Goal: Communication & Community: Answer question/provide support

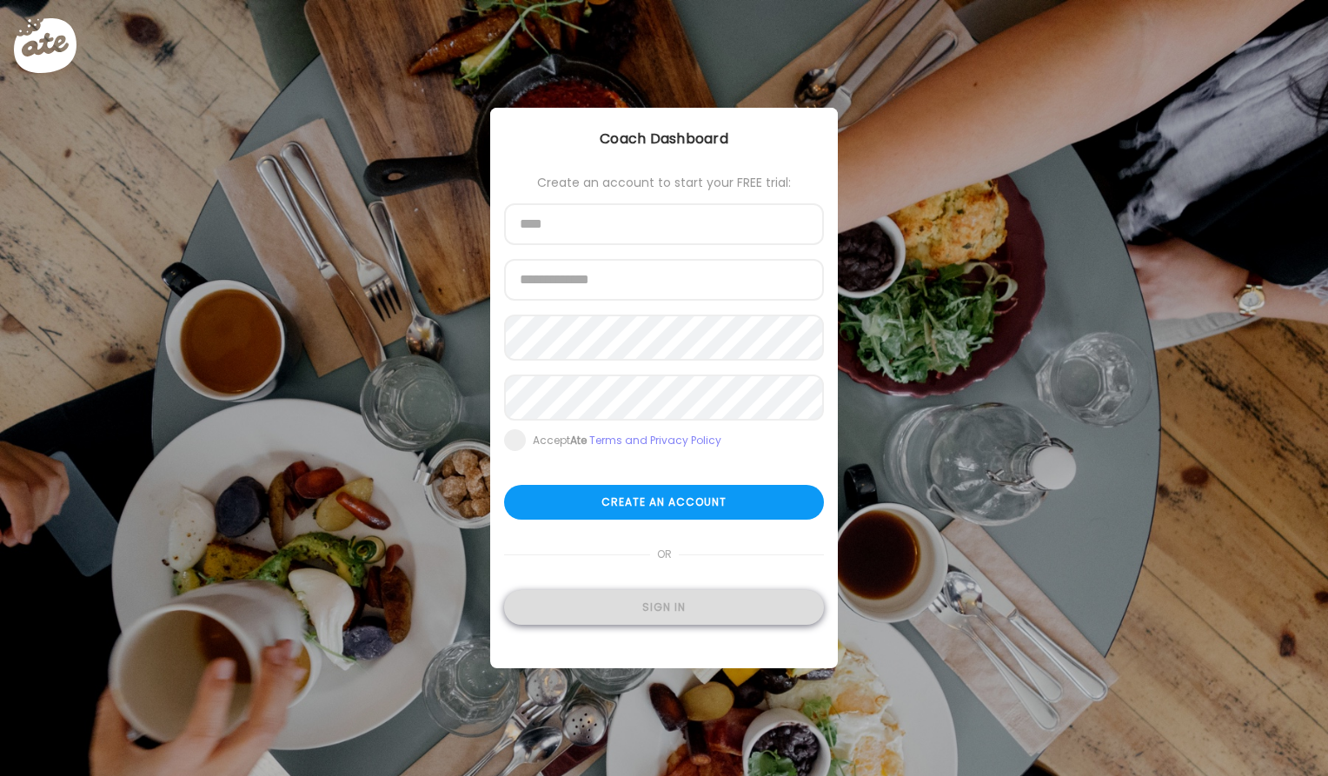
click at [621, 619] on div "Sign in" at bounding box center [664, 607] width 320 height 35
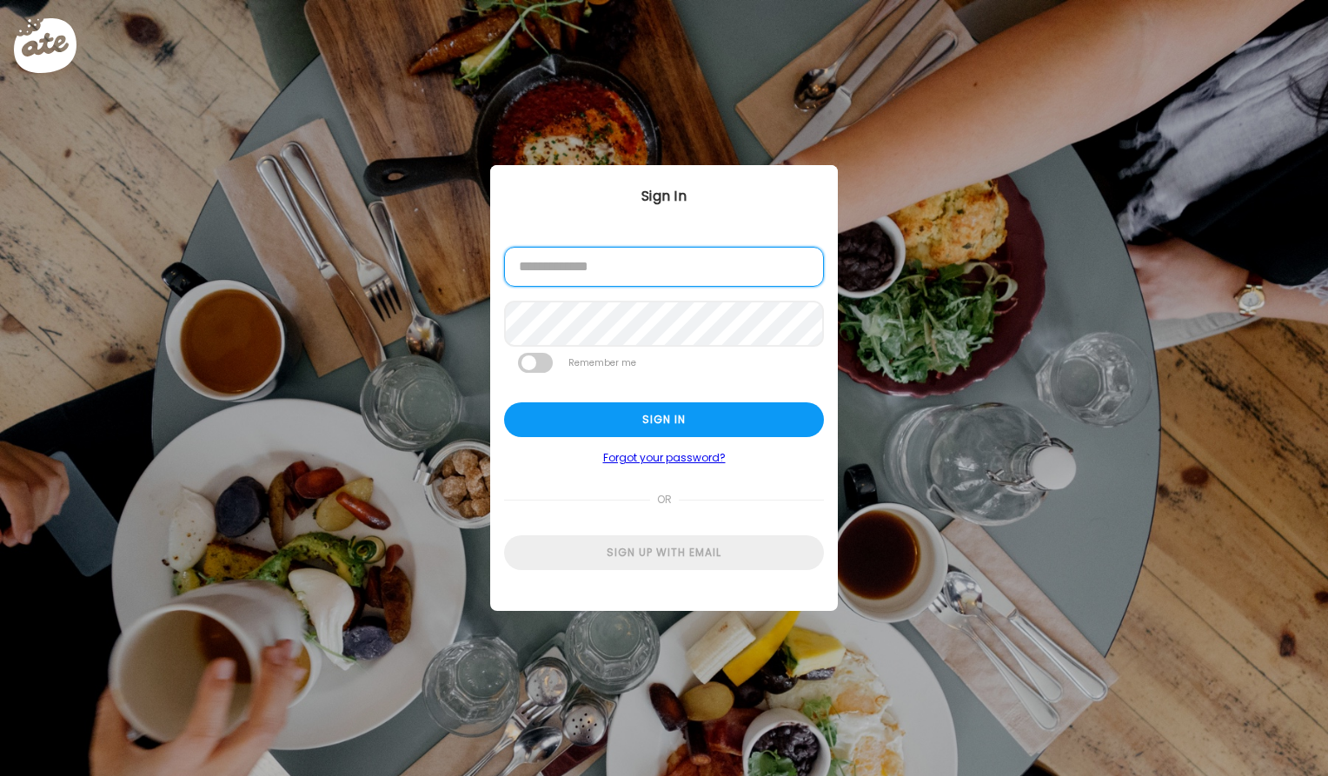
type input "**********"
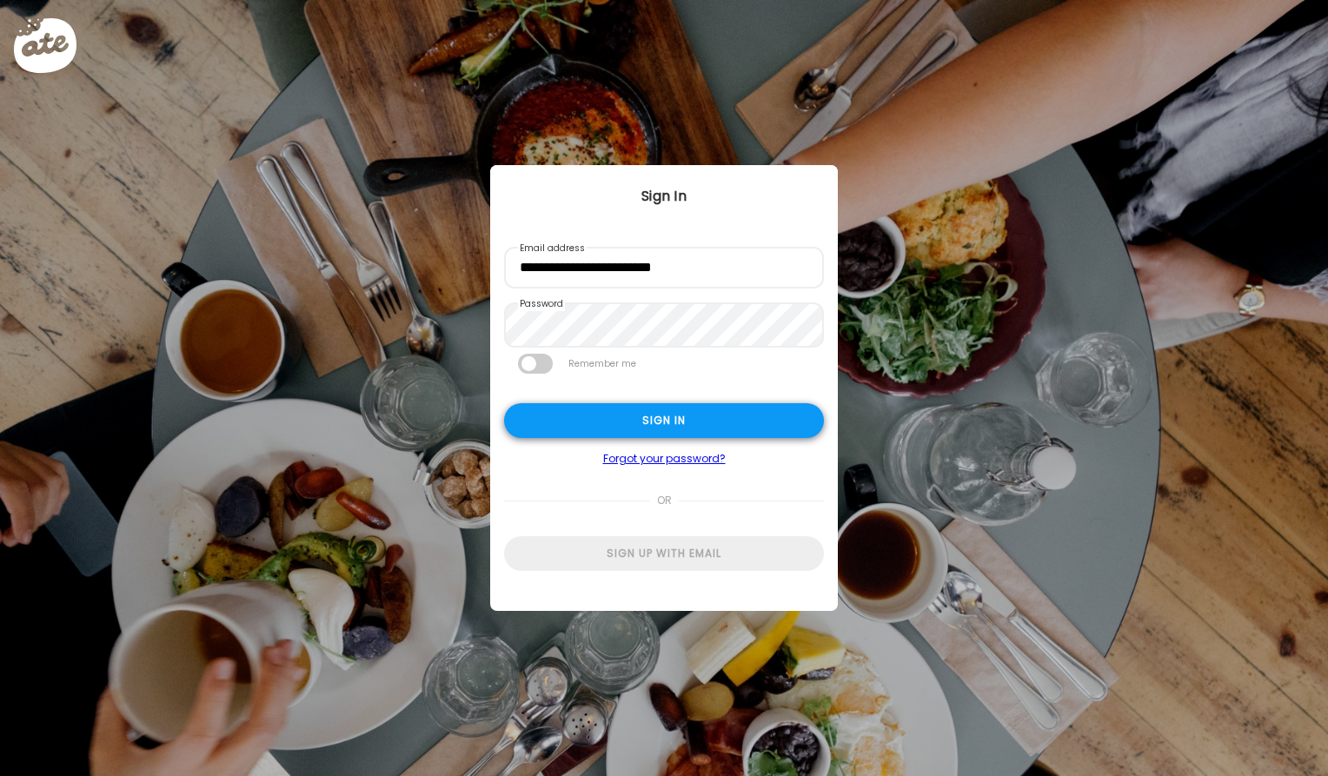
click at [620, 428] on div "Sign in" at bounding box center [664, 420] width 320 height 35
type textarea "**********"
type input "**********"
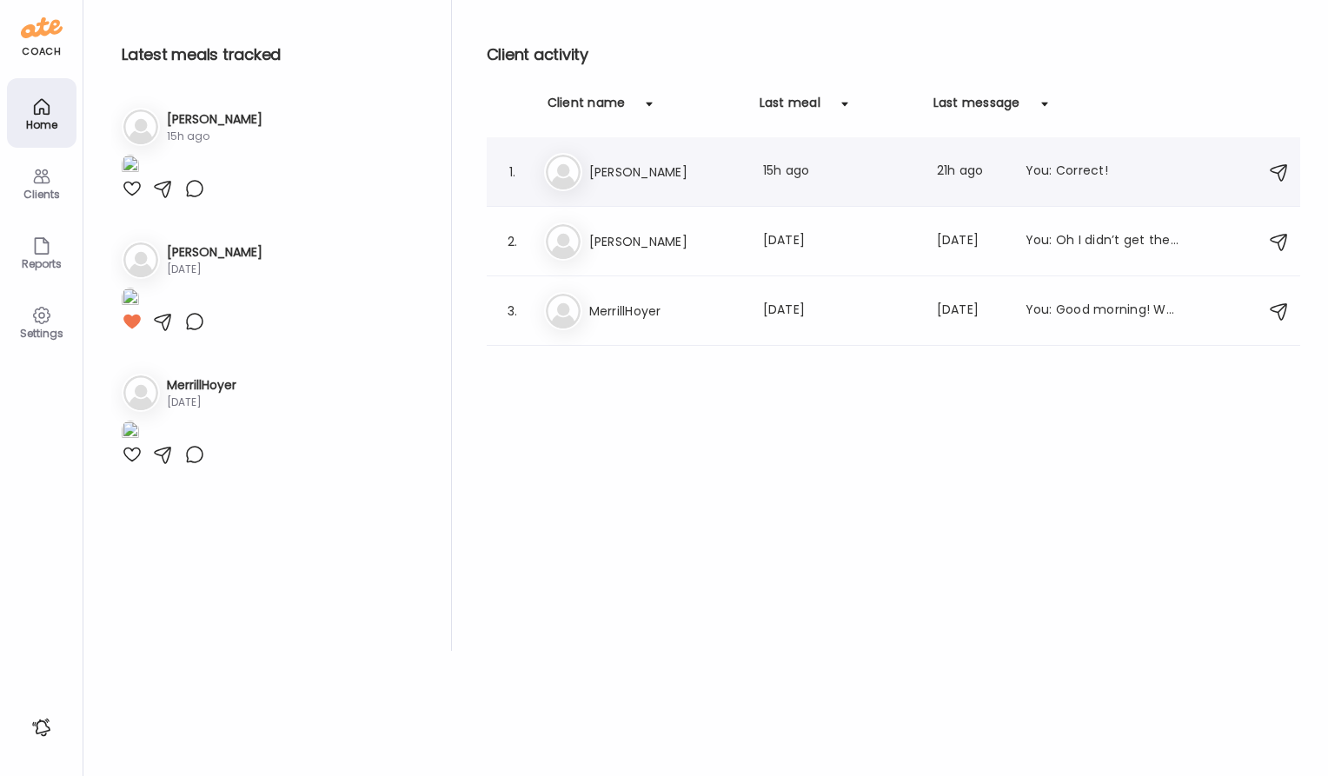
click at [643, 171] on h3 "[PERSON_NAME]" at bounding box center [665, 172] width 153 height 21
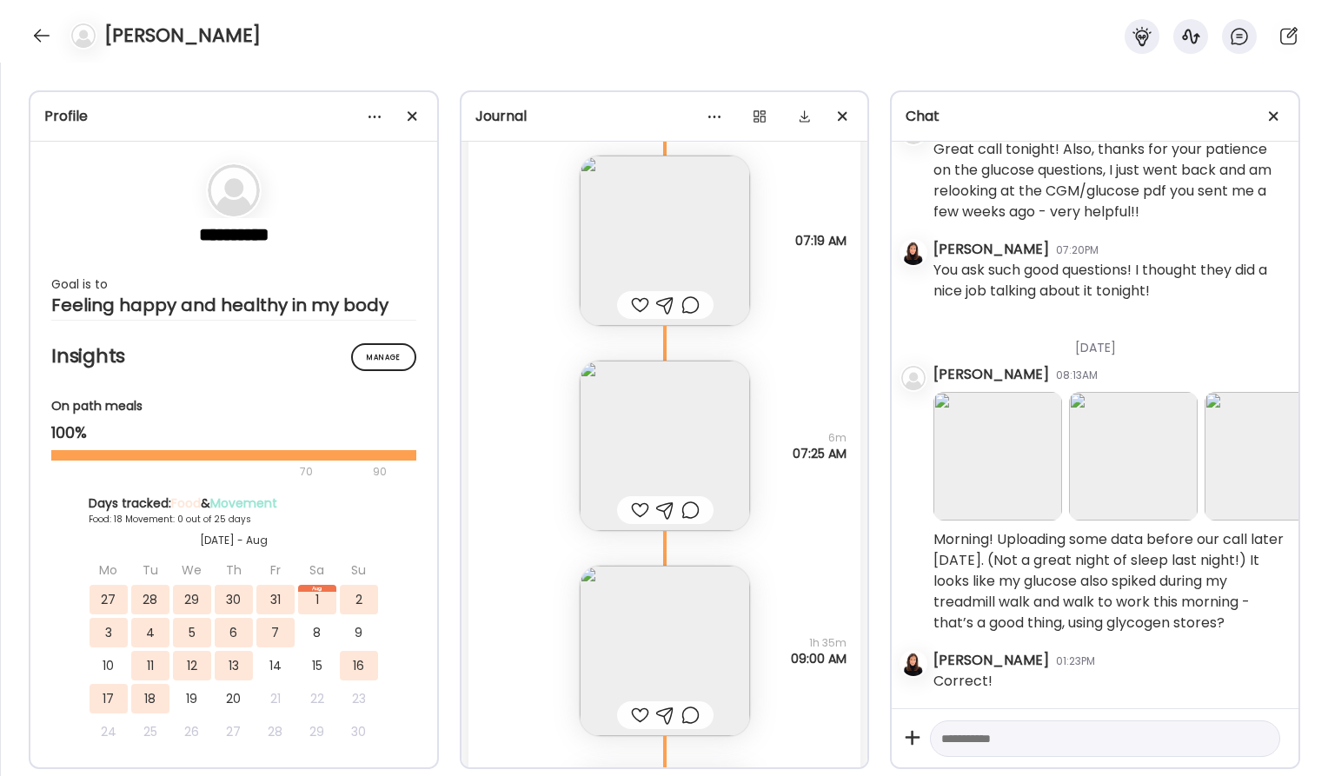
scroll to position [32072, 0]
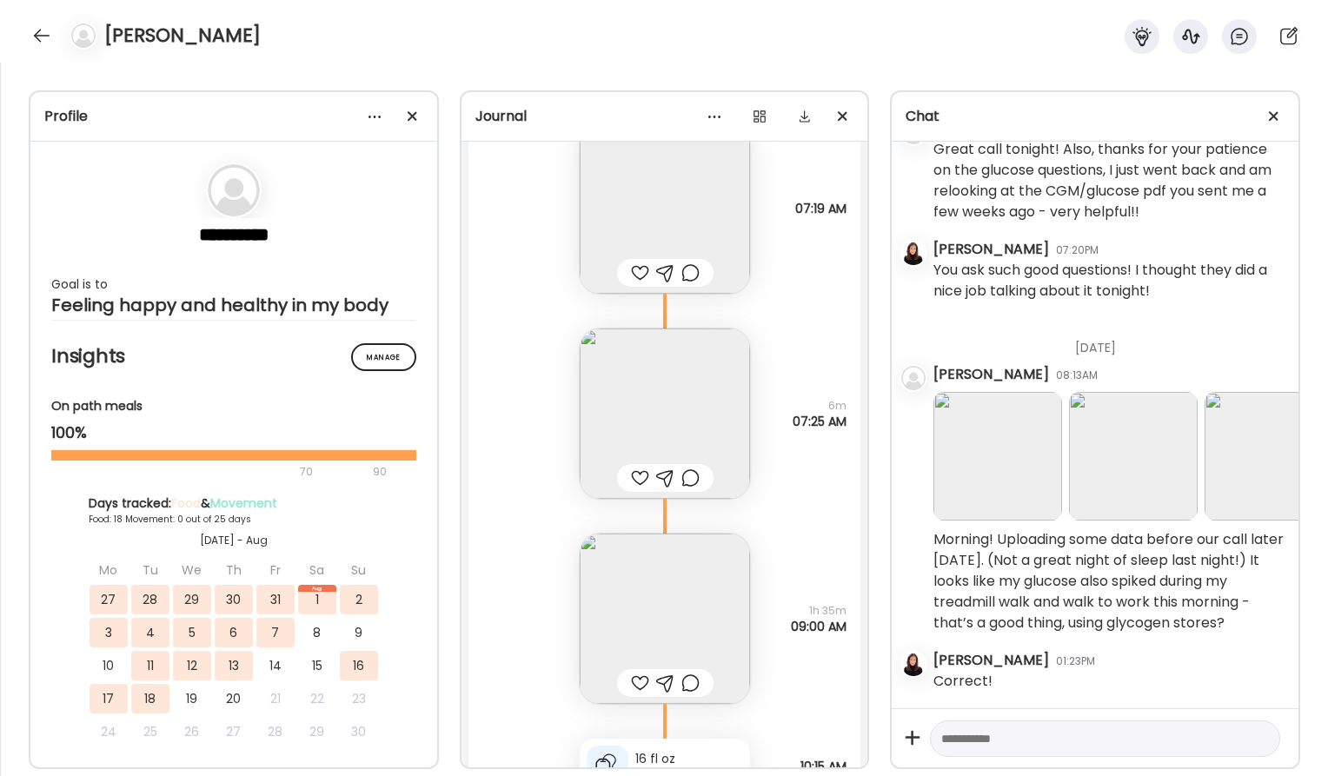
click at [670, 380] on img at bounding box center [665, 414] width 170 height 170
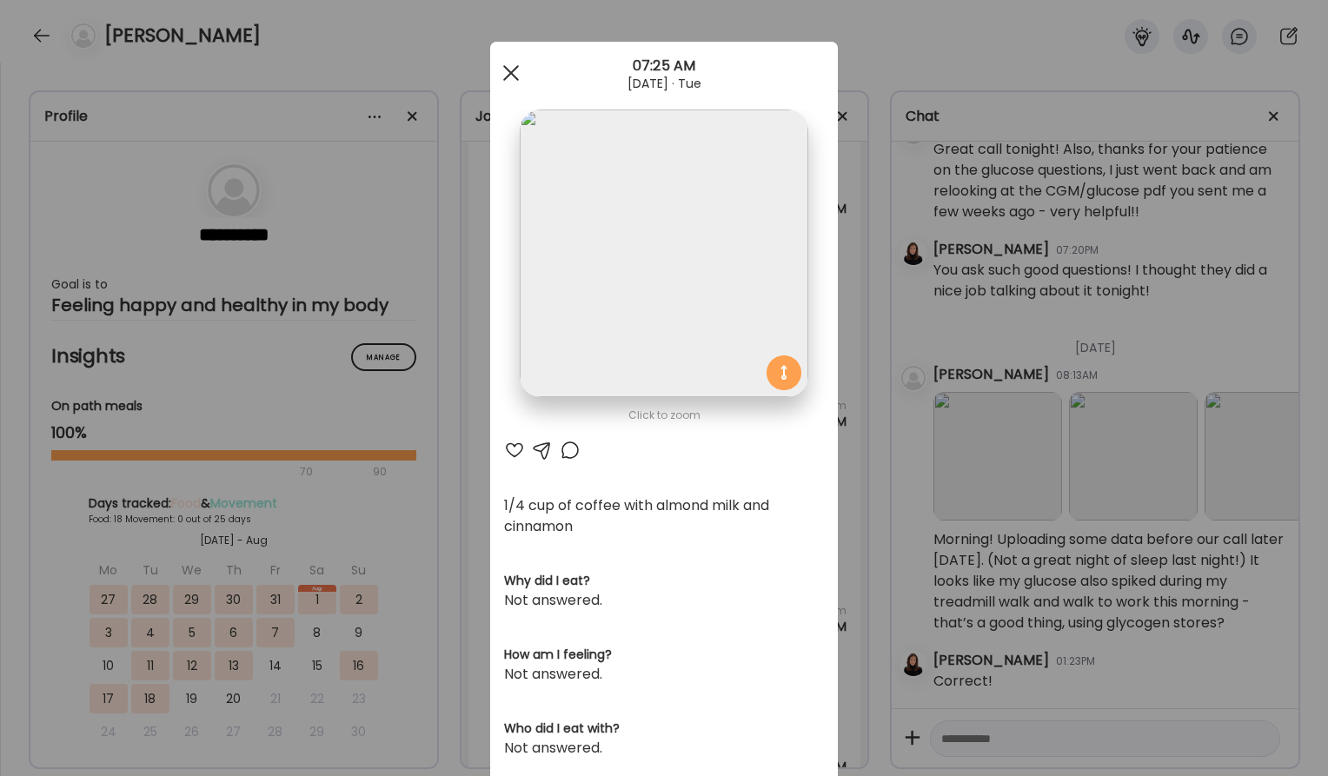
click at [514, 68] on div at bounding box center [511, 73] width 35 height 35
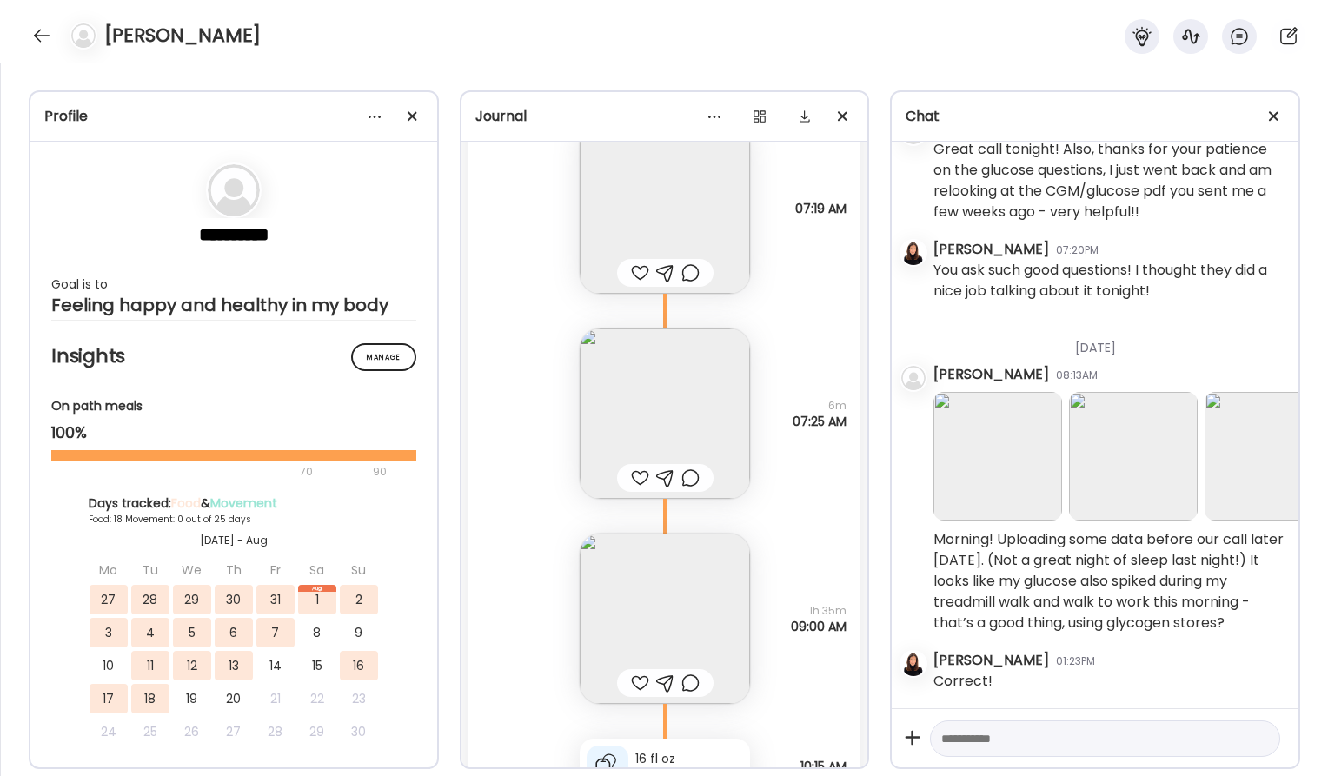
click at [634, 477] on div at bounding box center [640, 478] width 18 height 21
click at [640, 268] on div at bounding box center [640, 272] width 18 height 21
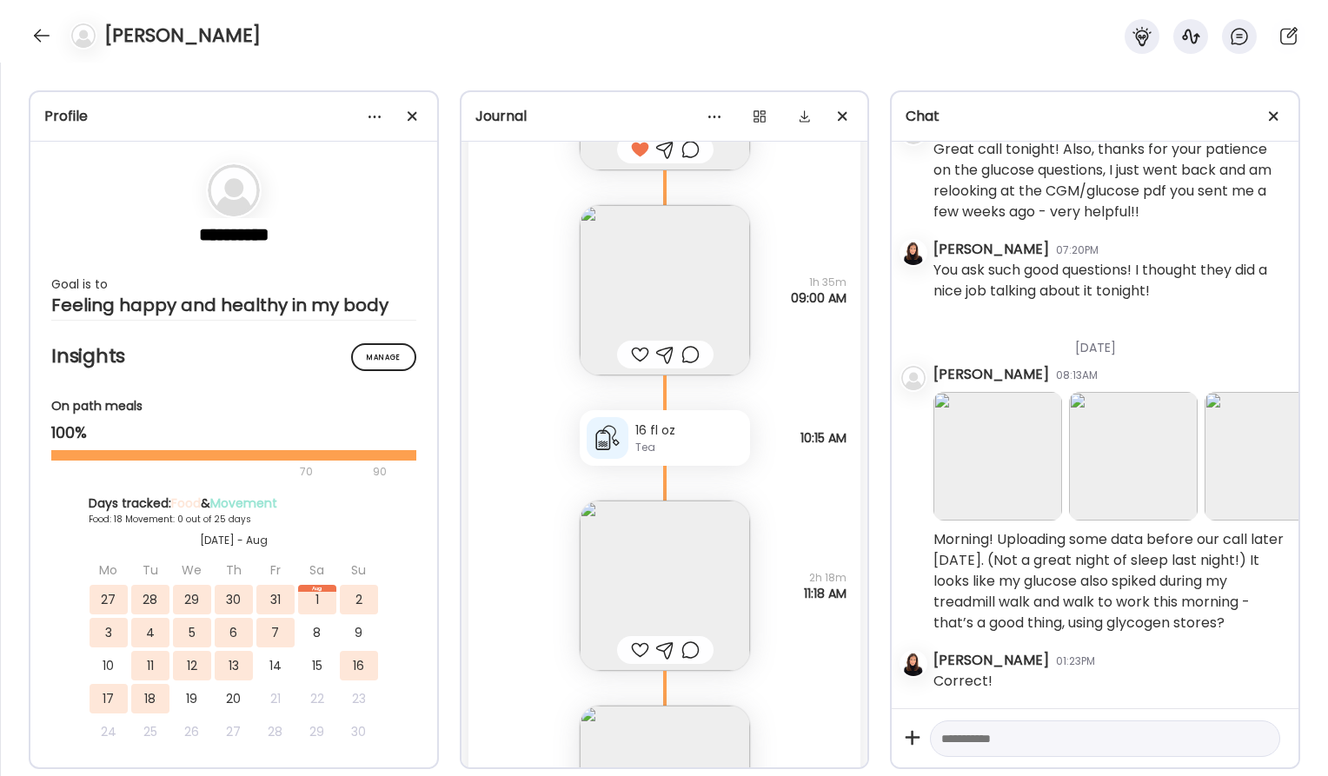
scroll to position [32410, 0]
click at [640, 347] on div at bounding box center [640, 345] width 18 height 21
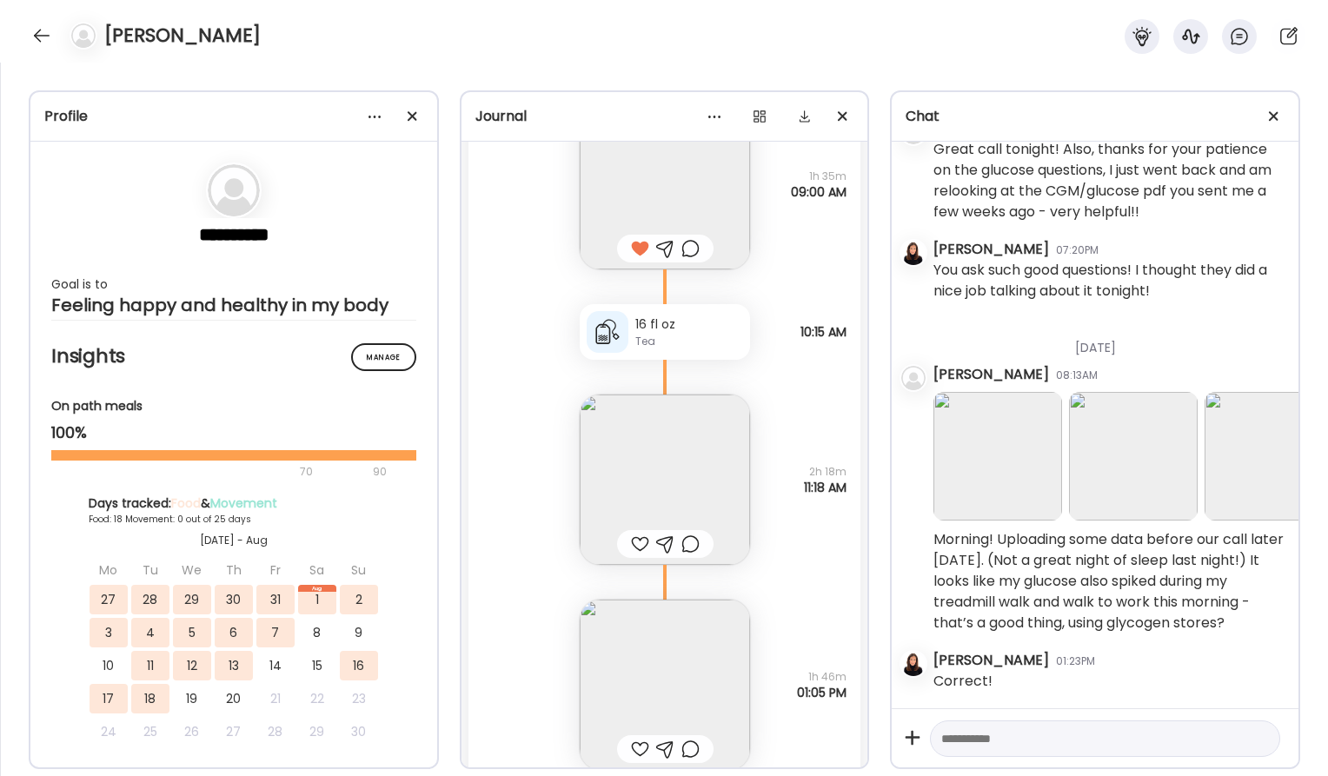
scroll to position [32602, 0]
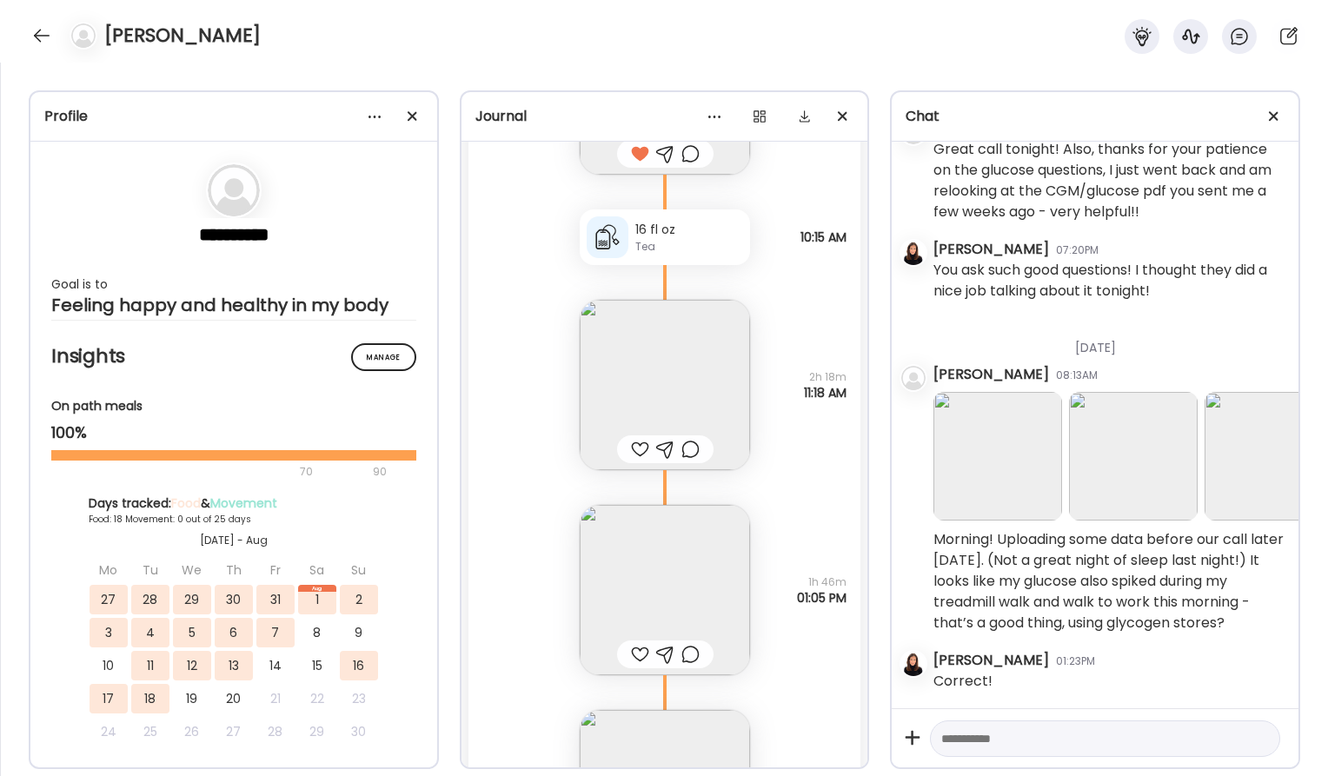
click at [634, 446] on div at bounding box center [640, 449] width 18 height 21
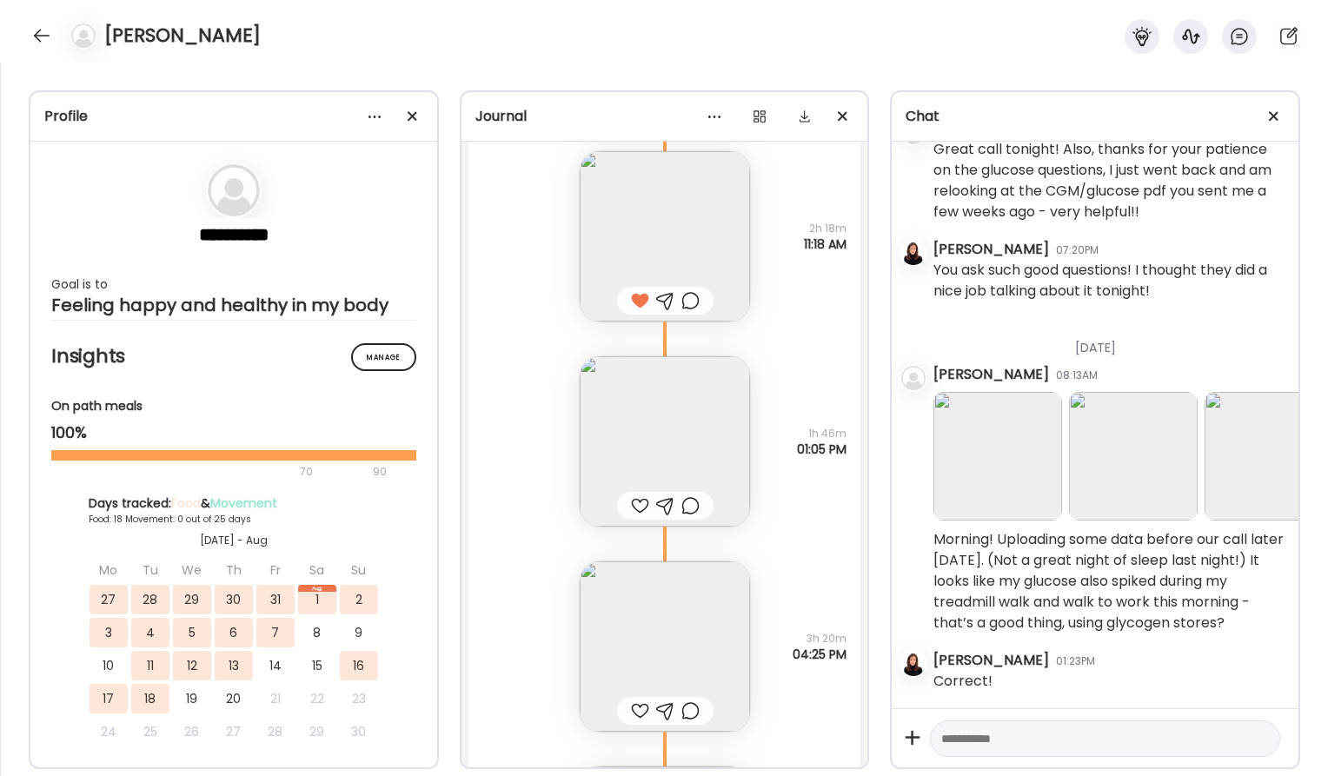
scroll to position [32752, 0]
click at [669, 457] on img at bounding box center [665, 440] width 170 height 170
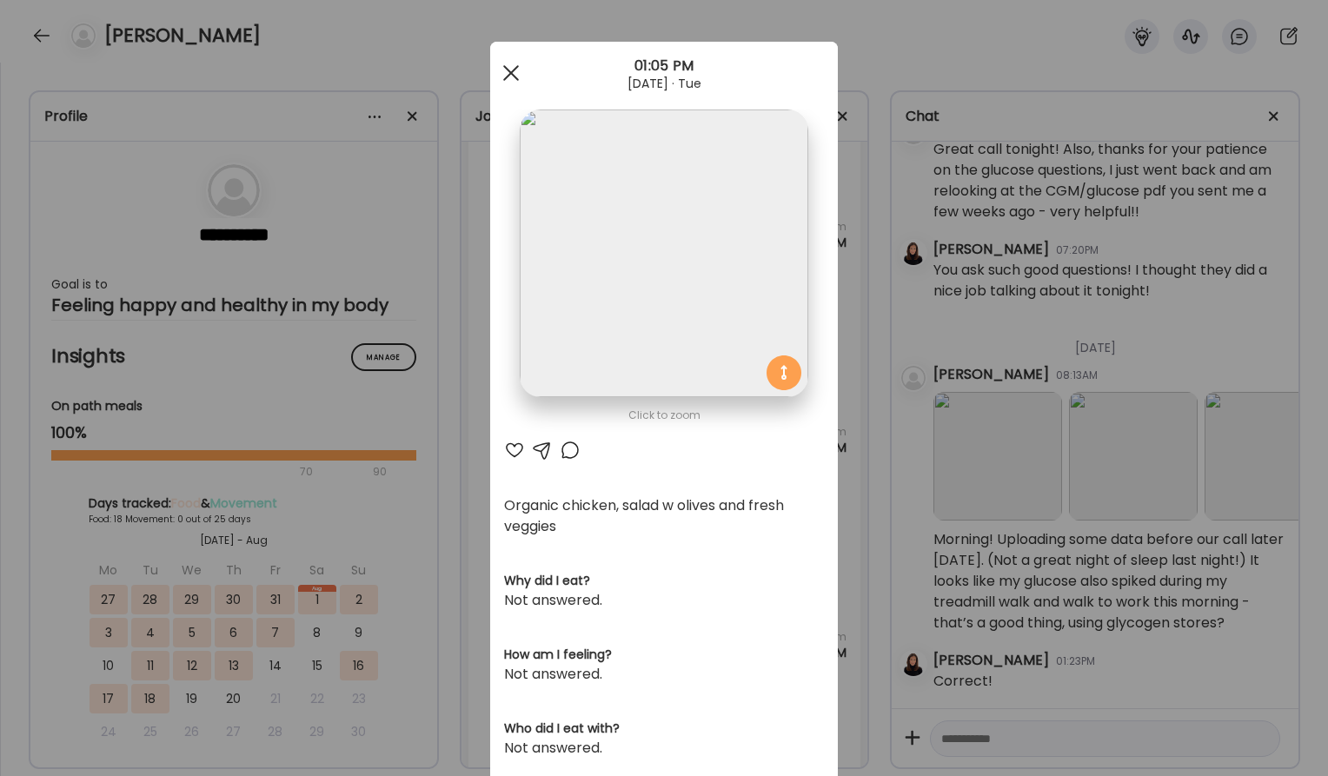
click at [516, 69] on span at bounding box center [511, 73] width 16 height 16
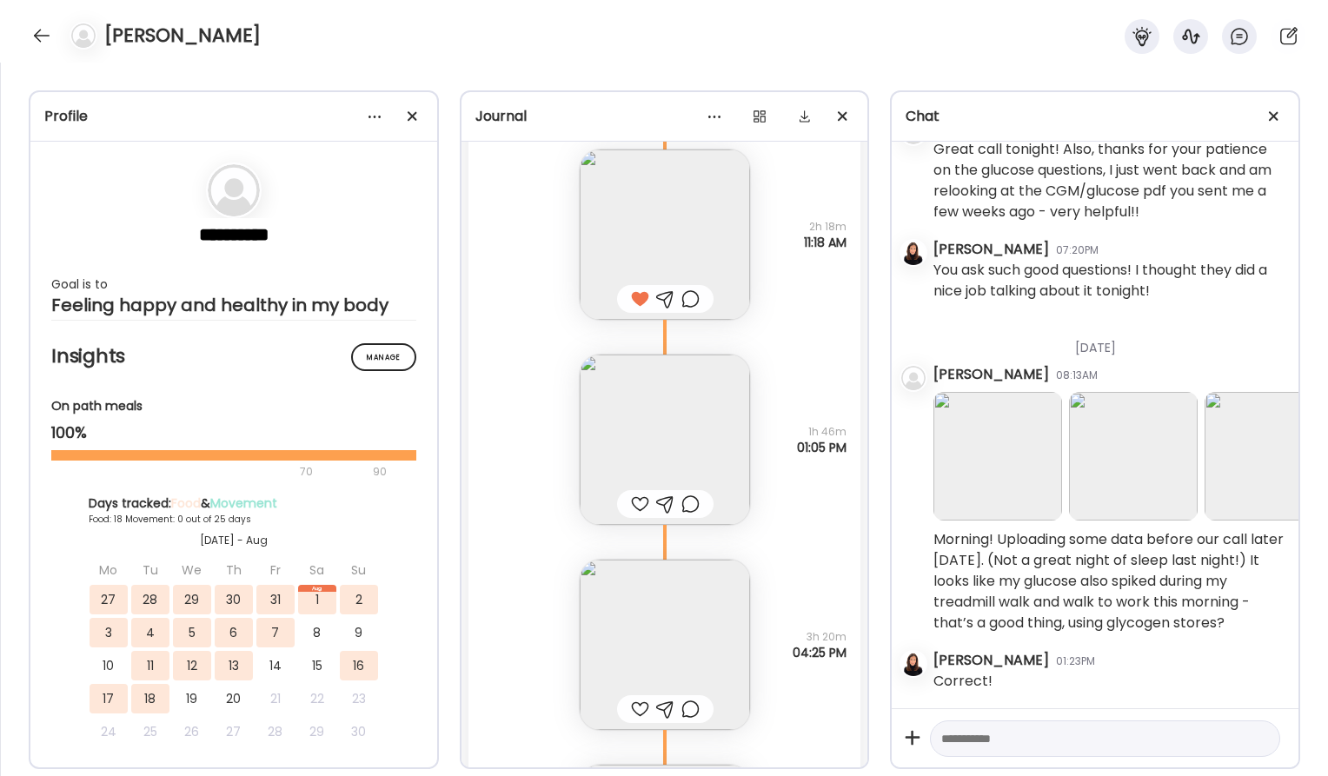
click at [634, 506] on div at bounding box center [640, 504] width 18 height 21
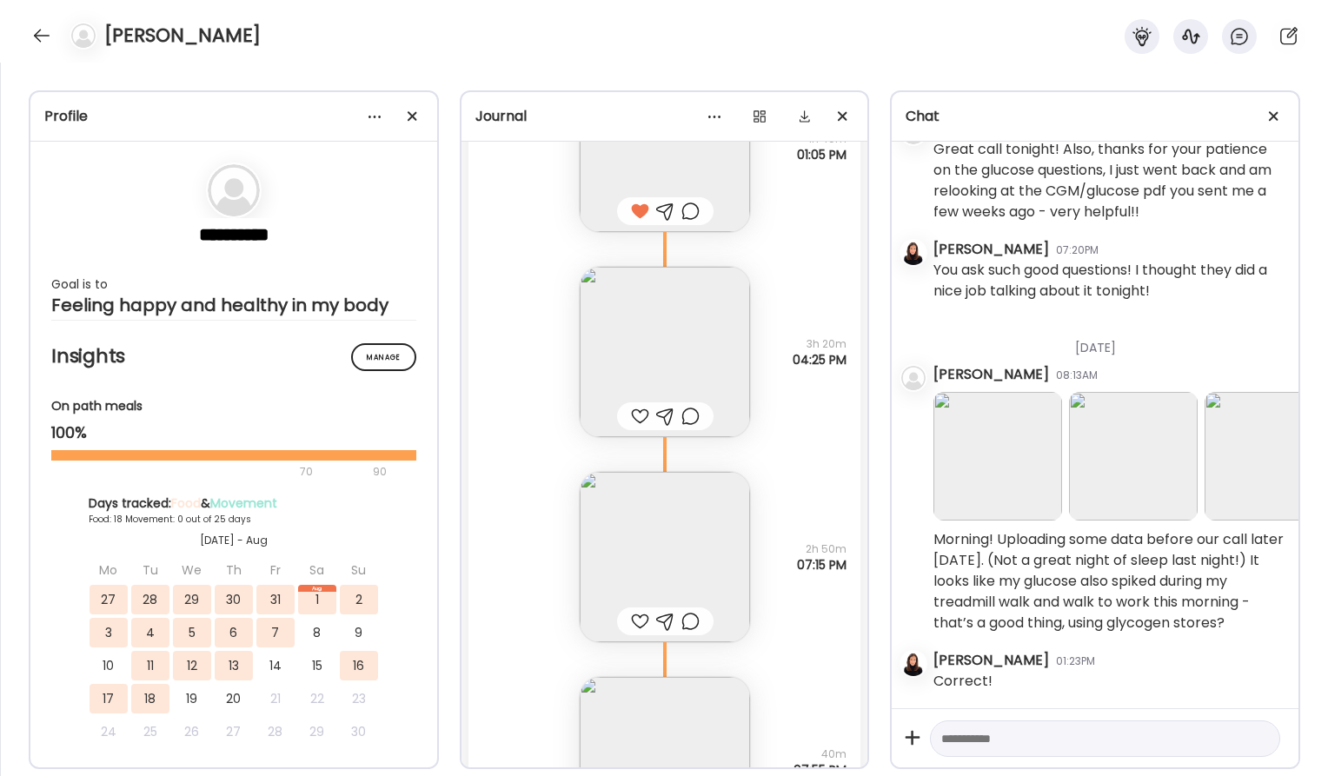
scroll to position [33046, 0]
click at [665, 355] on img at bounding box center [665, 351] width 170 height 170
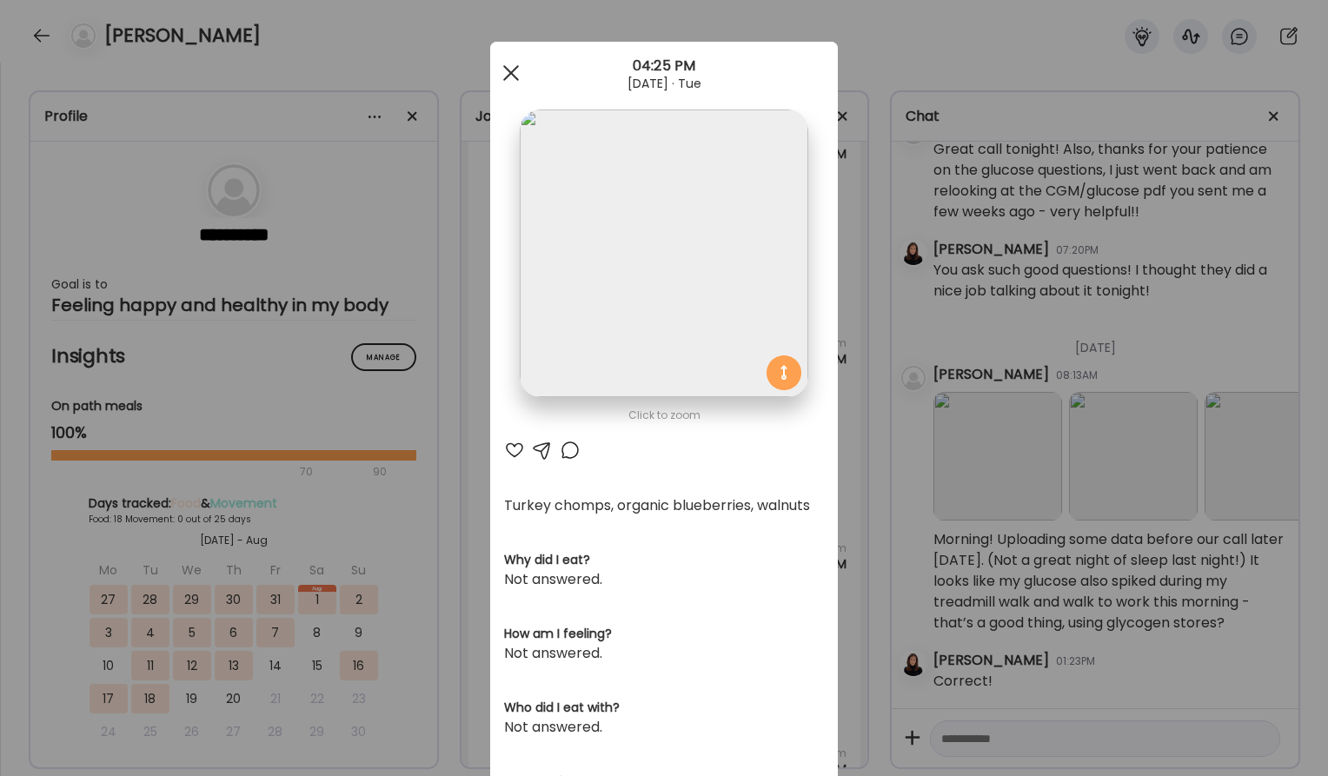
click at [512, 69] on div at bounding box center [511, 73] width 35 height 35
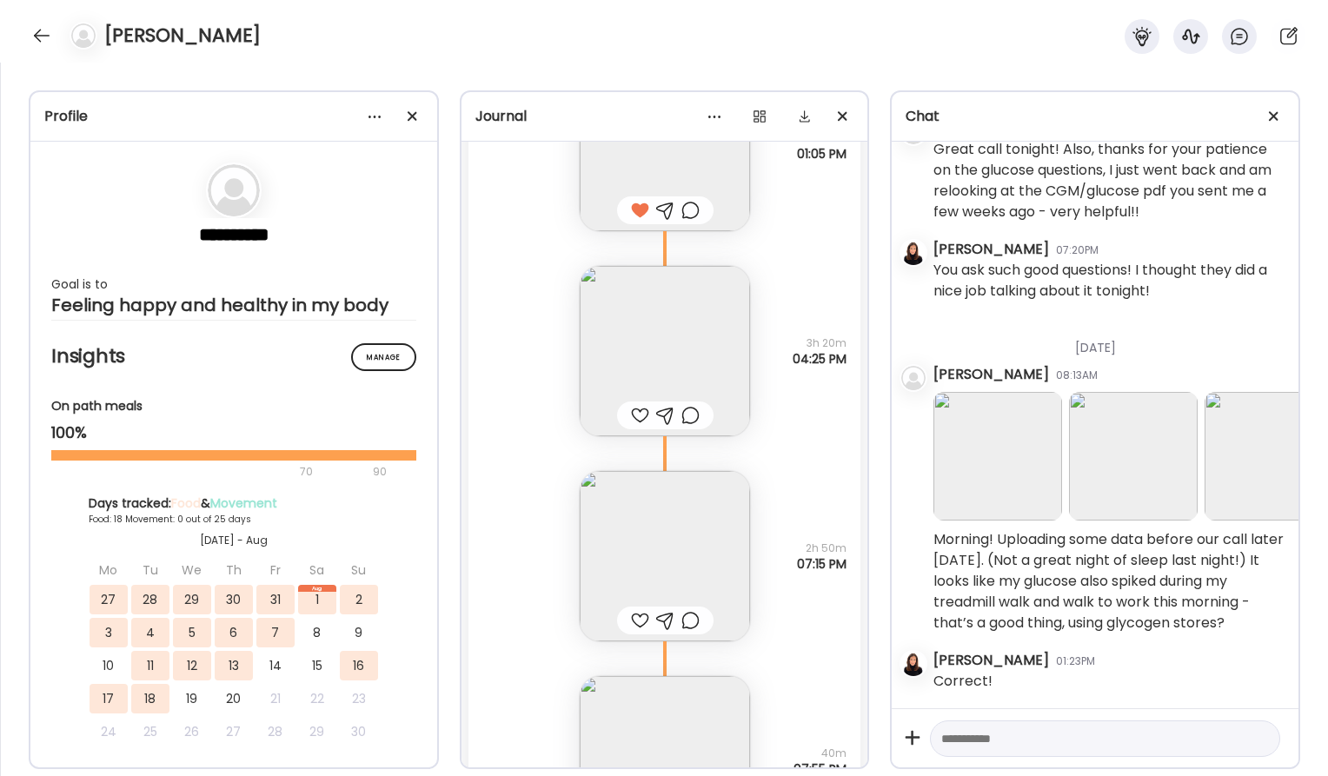
click at [633, 417] on div at bounding box center [640, 415] width 18 height 21
click at [640, 586] on img at bounding box center [665, 556] width 170 height 170
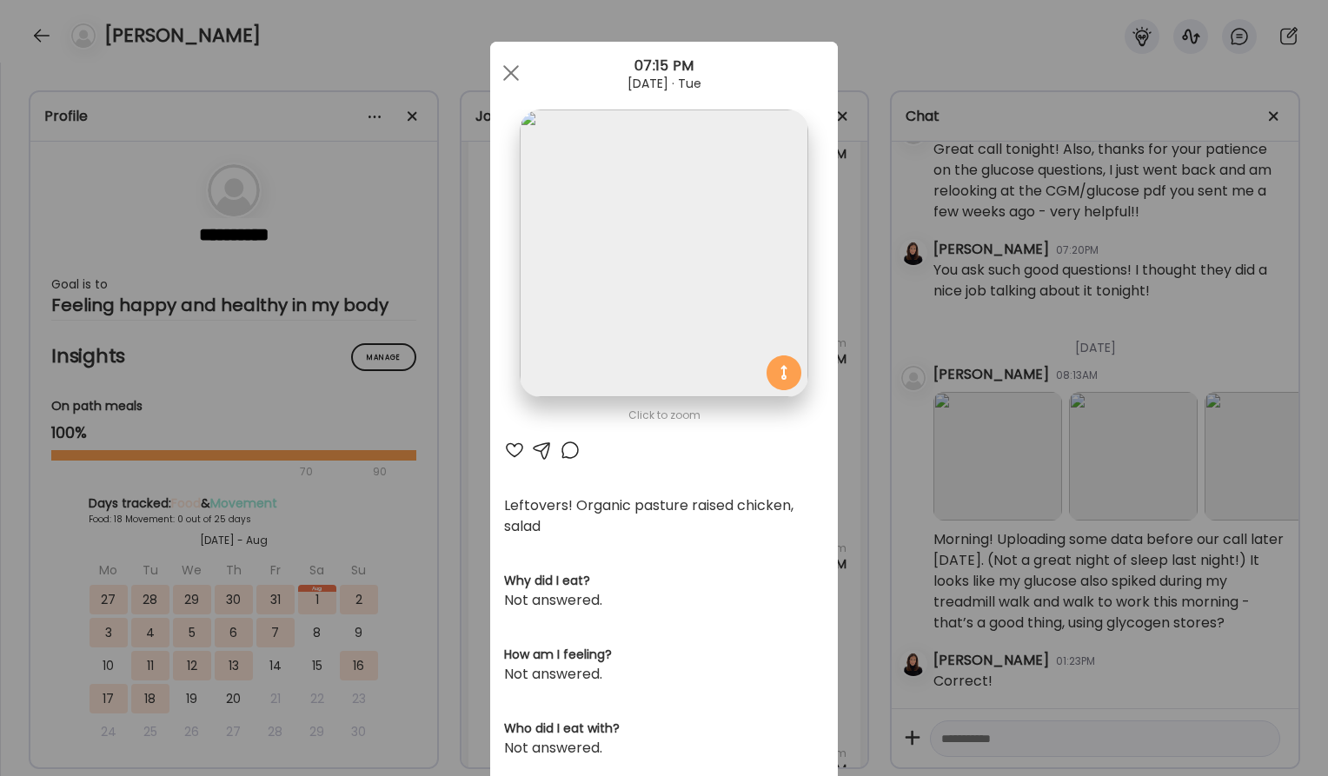
click at [518, 447] on div at bounding box center [514, 450] width 21 height 21
click at [478, 434] on div "Ate Coach Dashboard Wahoo! It’s official Take a moment to set up your Coach Pro…" at bounding box center [664, 388] width 1328 height 776
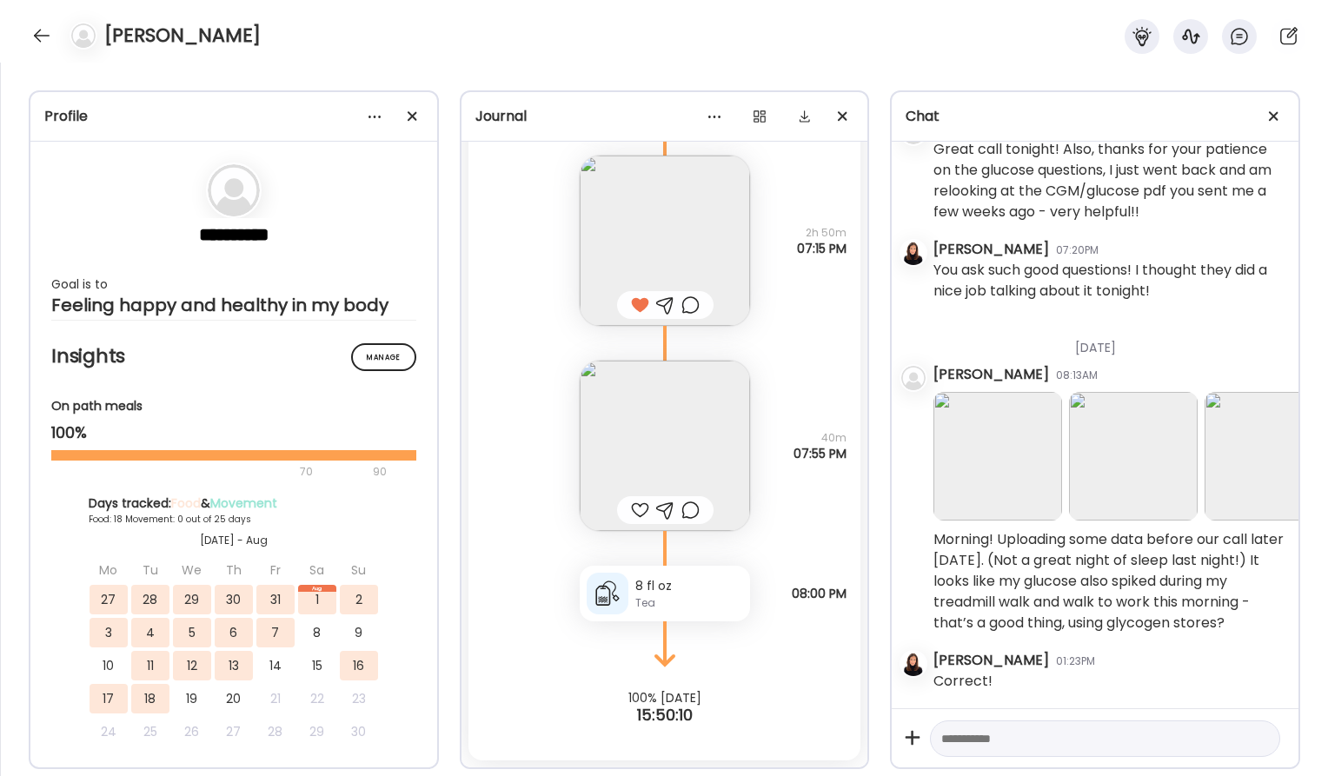
scroll to position [33361, 0]
click at [637, 509] on div at bounding box center [640, 510] width 18 height 21
click at [690, 512] on div at bounding box center [690, 510] width 18 height 21
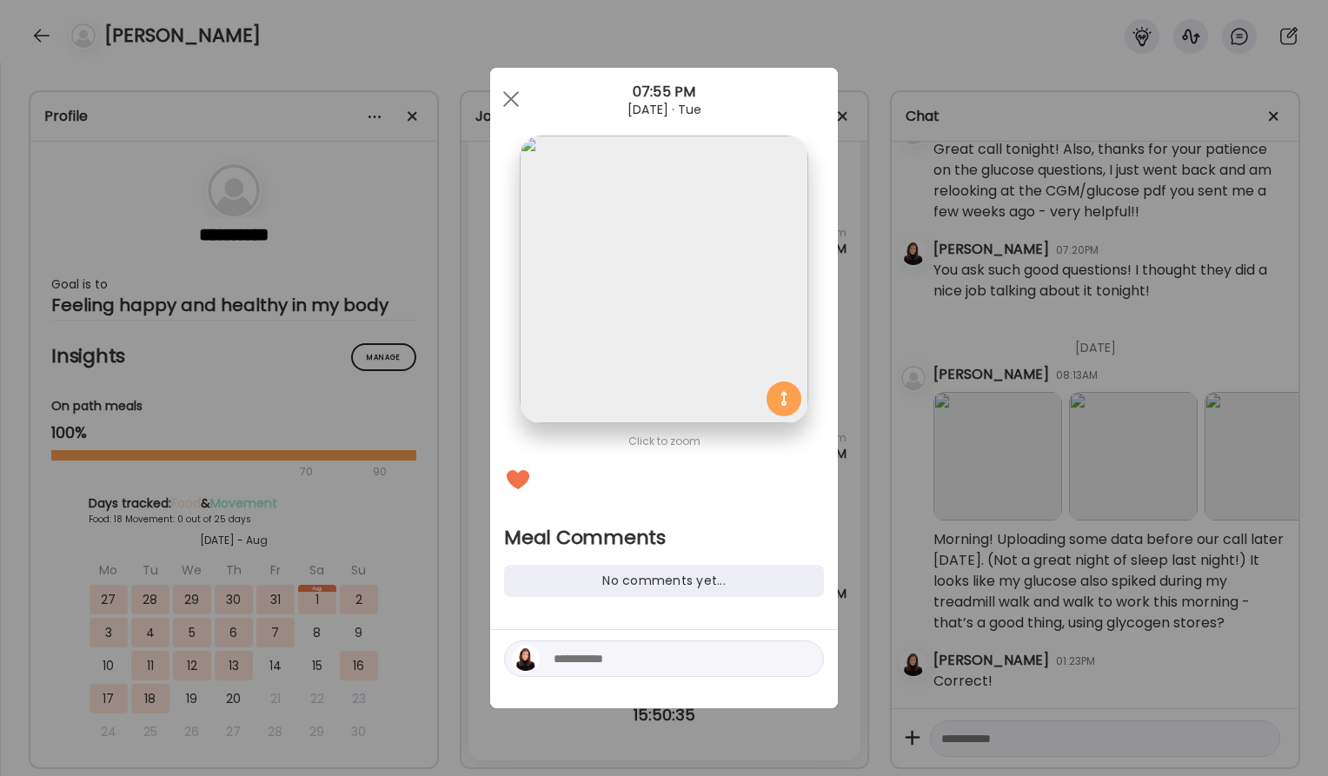
click at [639, 661] on textarea at bounding box center [671, 658] width 235 height 21
type textarea "*"
click at [503, 91] on div at bounding box center [511, 99] width 35 height 35
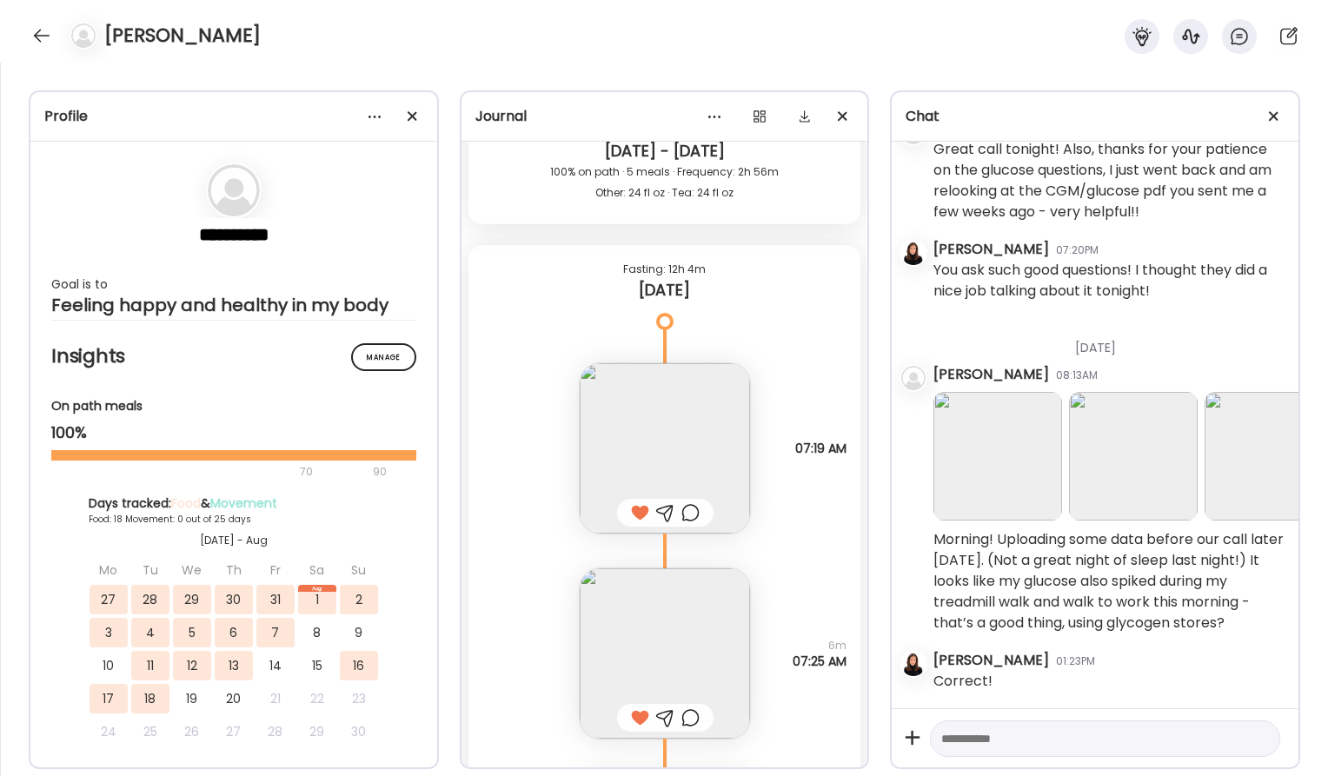
scroll to position [31785, 0]
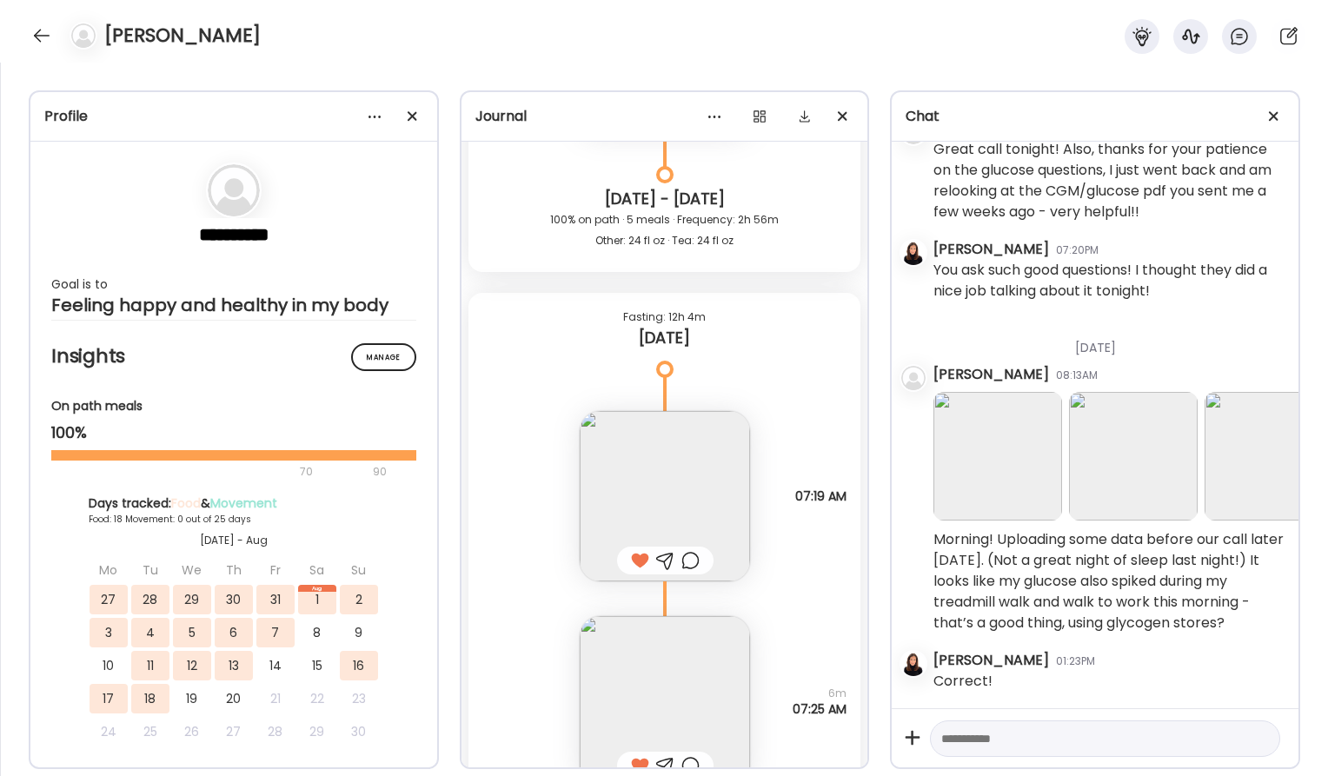
click at [977, 741] on textarea at bounding box center [1089, 738] width 296 height 21
paste textarea "**********"
type textarea "**********"
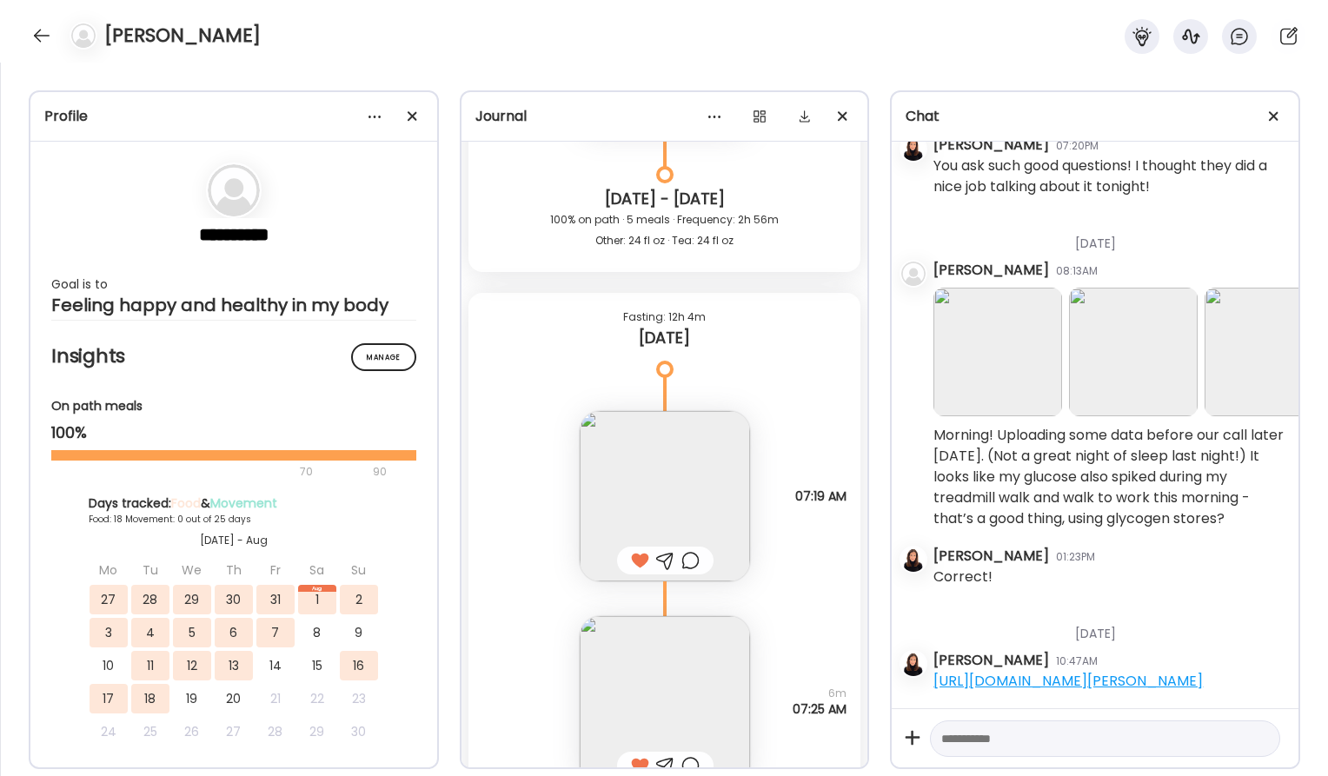
scroll to position [22591, 0]
click at [1026, 739] on textarea at bounding box center [1089, 738] width 296 height 21
click at [1115, 721] on textarea "**********" at bounding box center [1089, 665] width 296 height 167
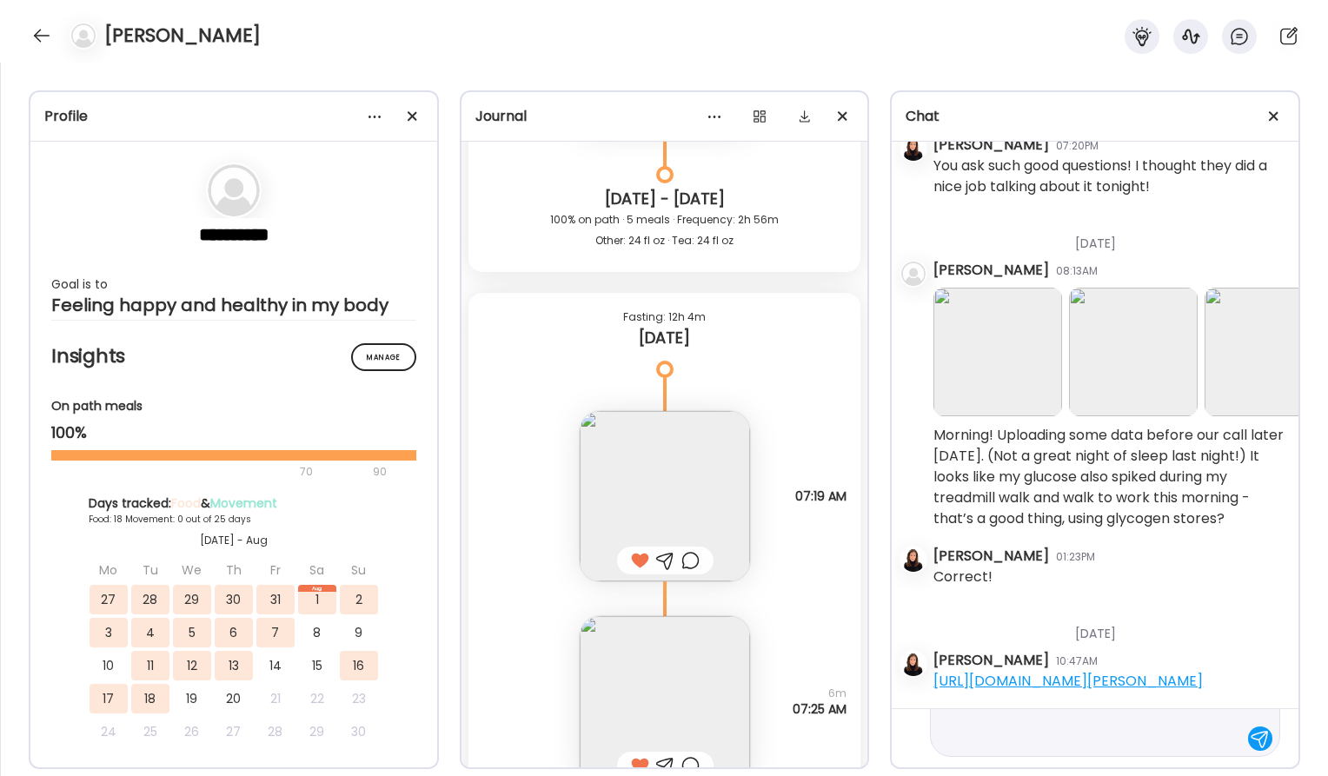
type textarea "**********"
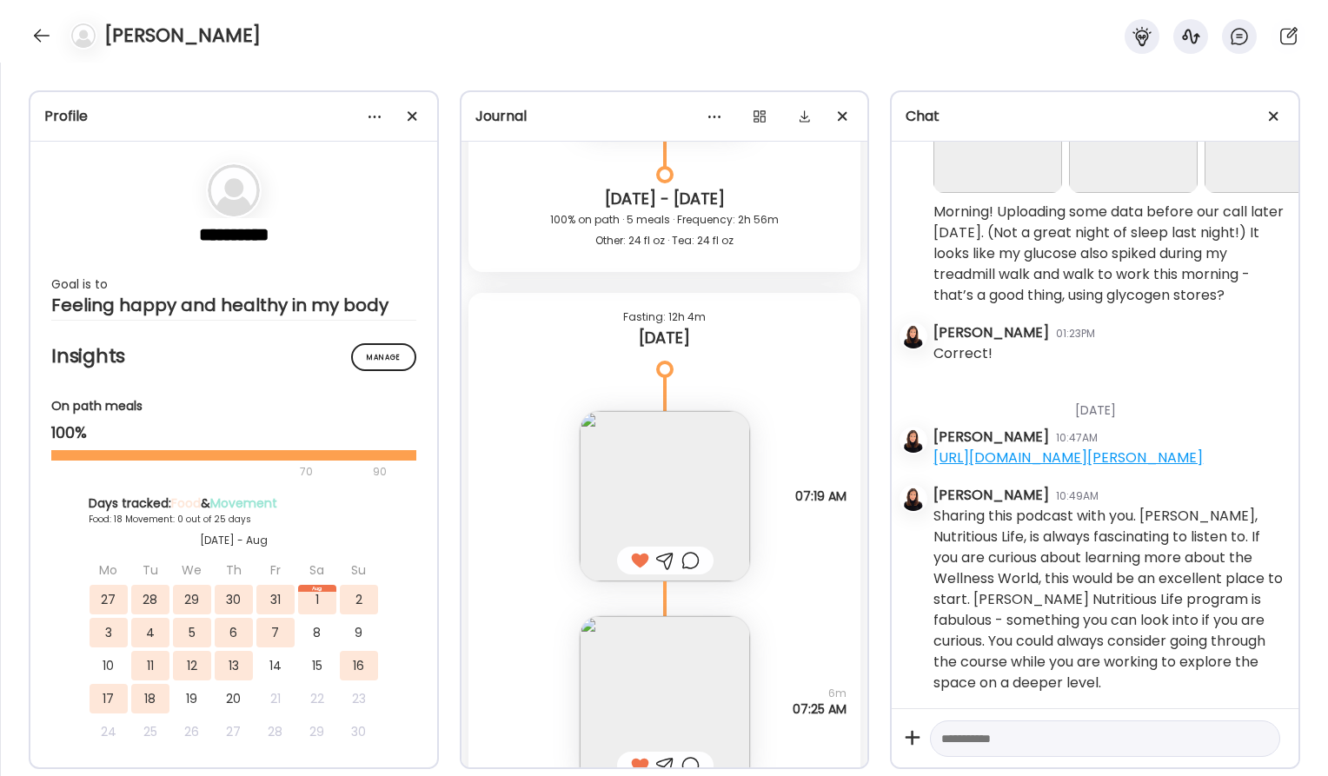
scroll to position [22800, 0]
